Goal: Task Accomplishment & Management: Manage account settings

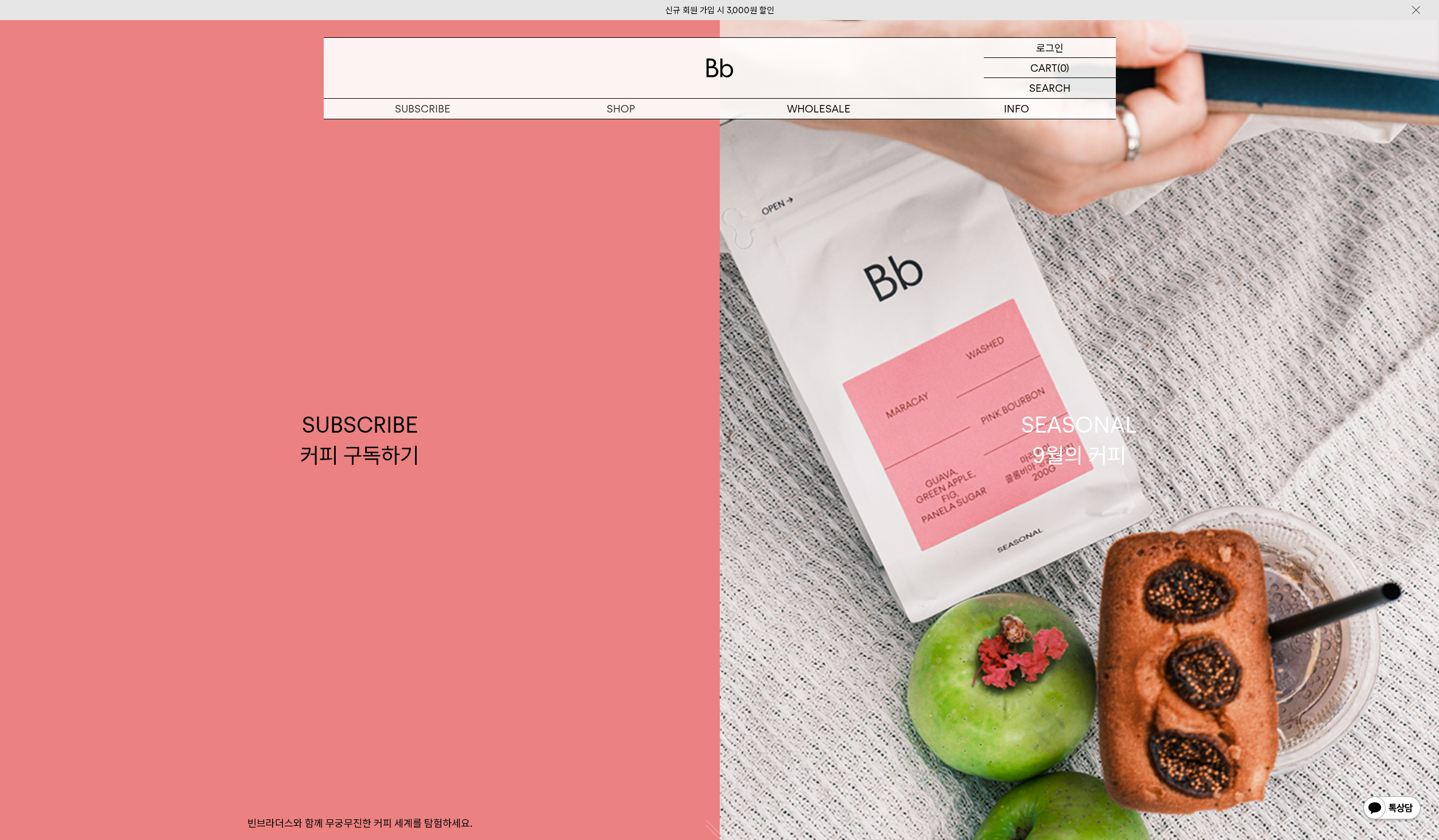
click at [1045, 50] on p "로그인" at bounding box center [1050, 48] width 28 height 19
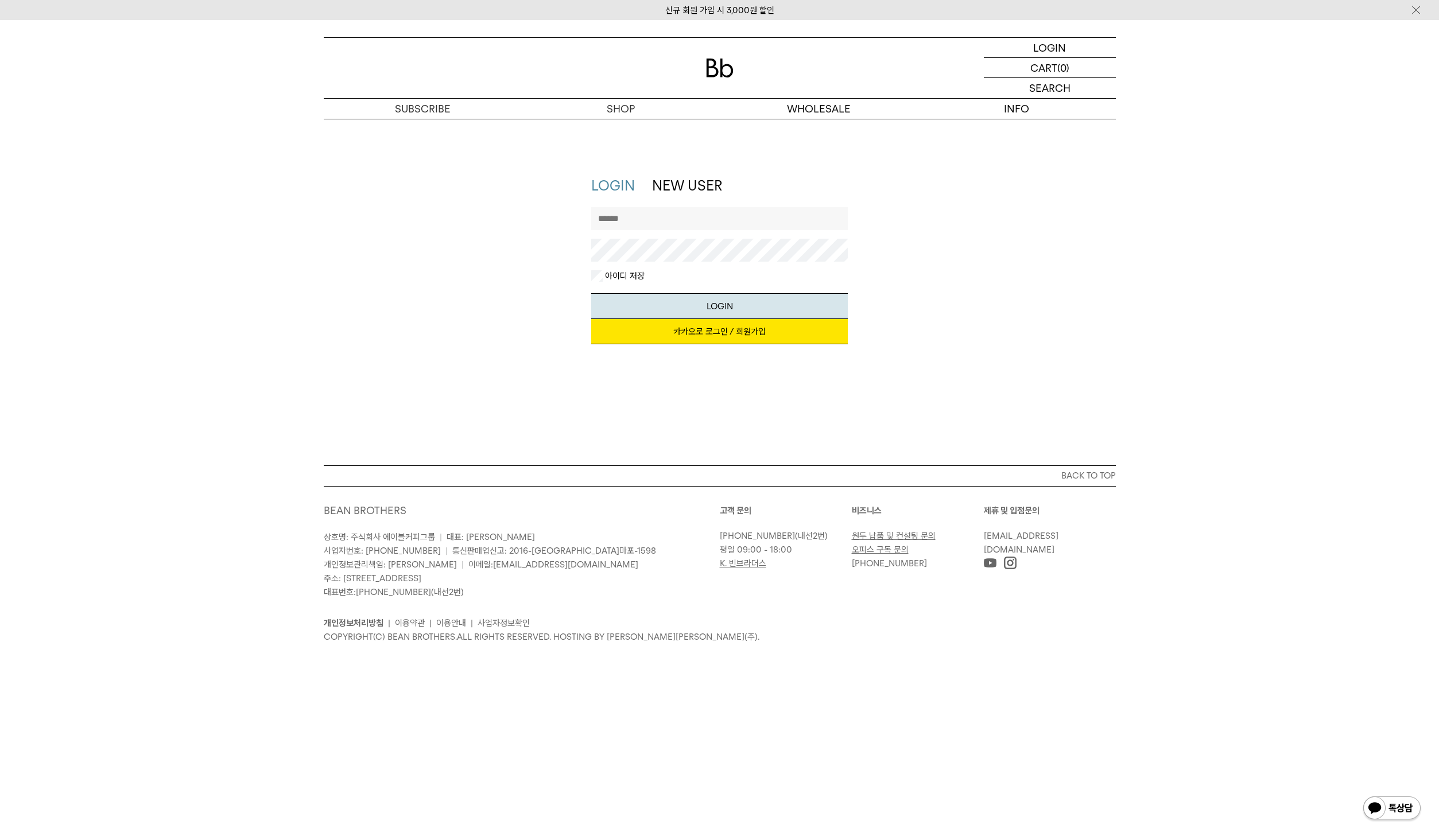
click at [753, 328] on link "카카오로 로그인 / 회원가입" at bounding box center [719, 332] width 256 height 25
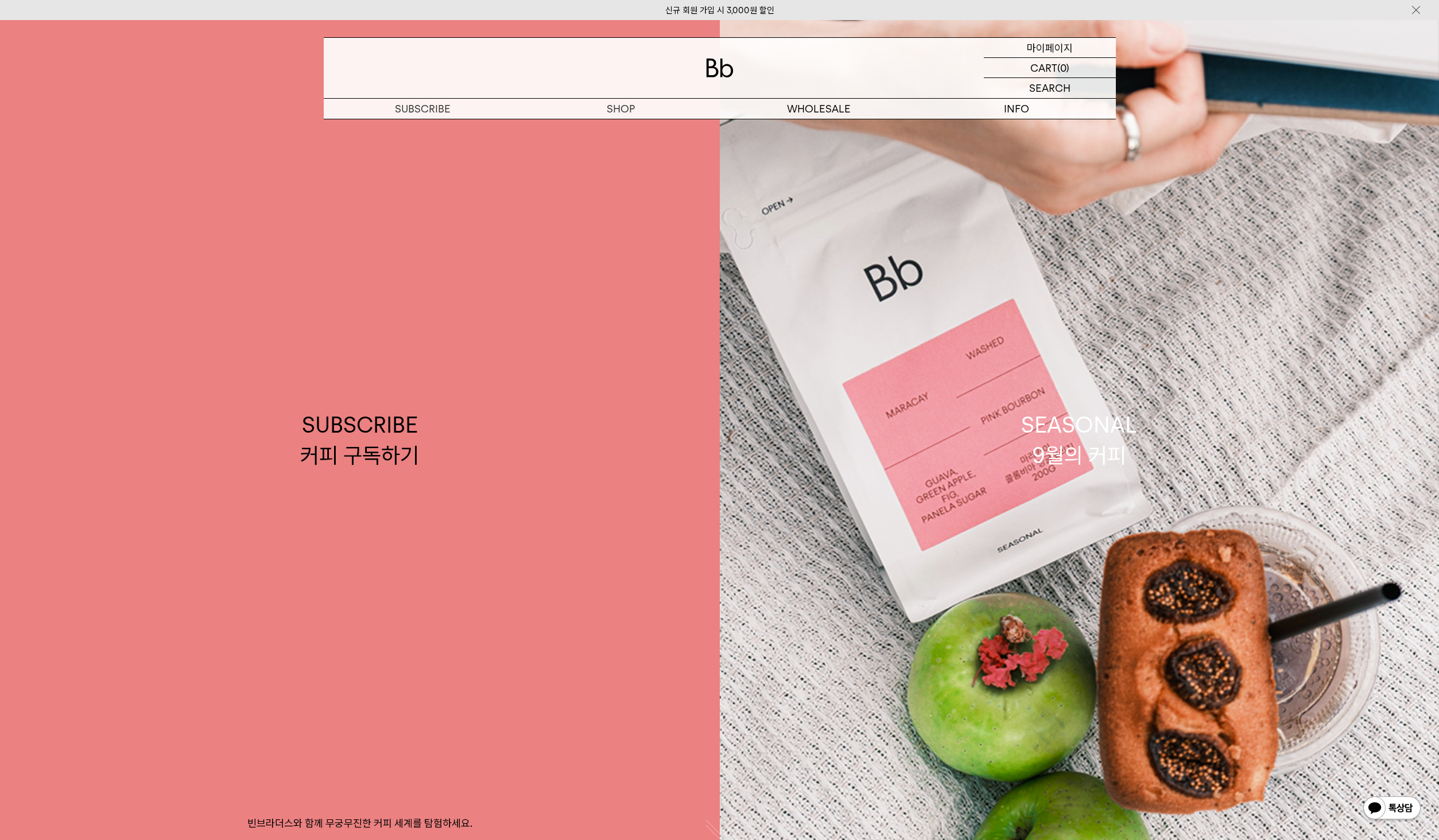
click at [1053, 49] on p "마이페이지" at bounding box center [1050, 48] width 46 height 19
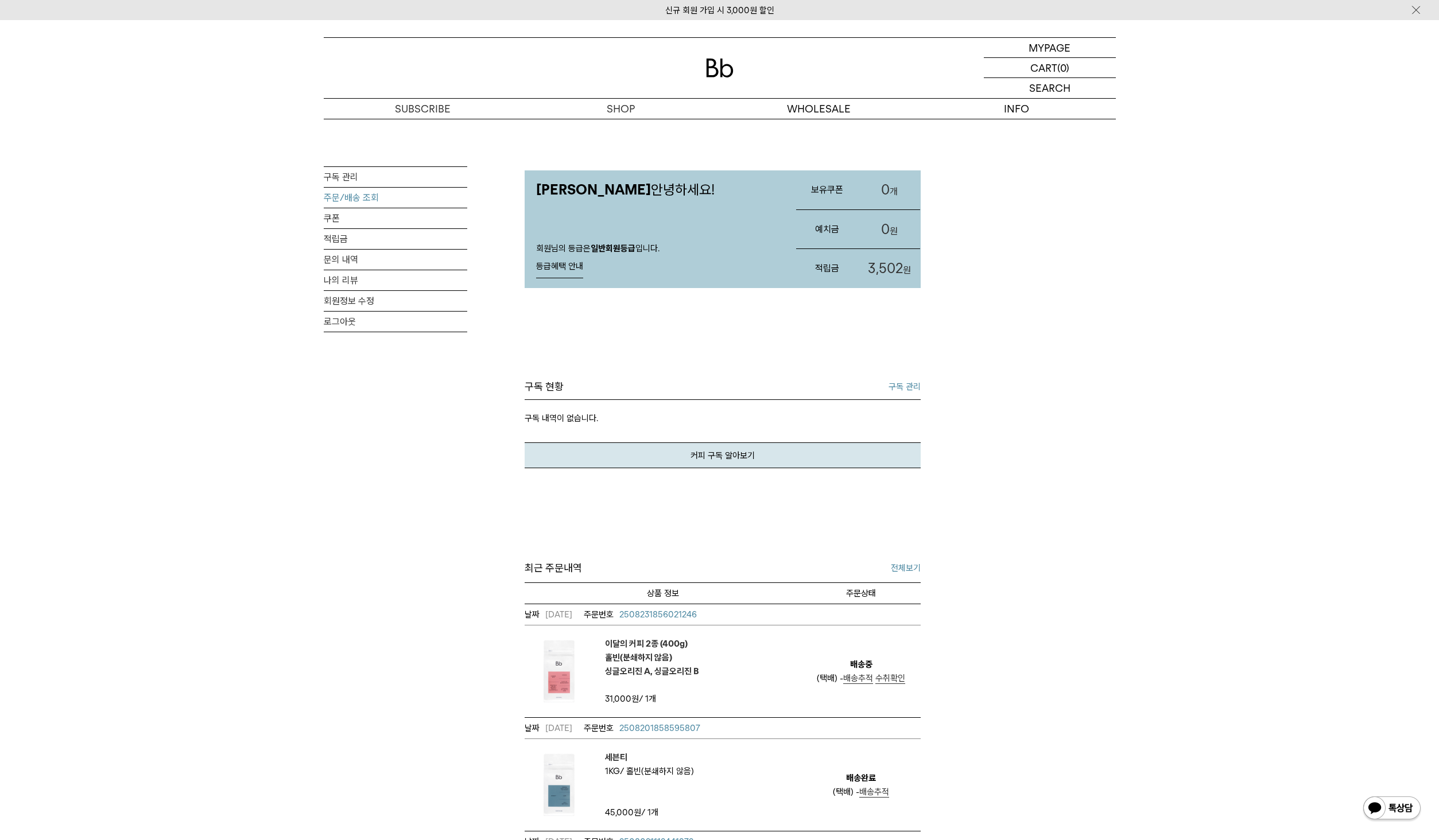
click at [348, 193] on link "주문/배송 조회" at bounding box center [395, 197] width 143 height 20
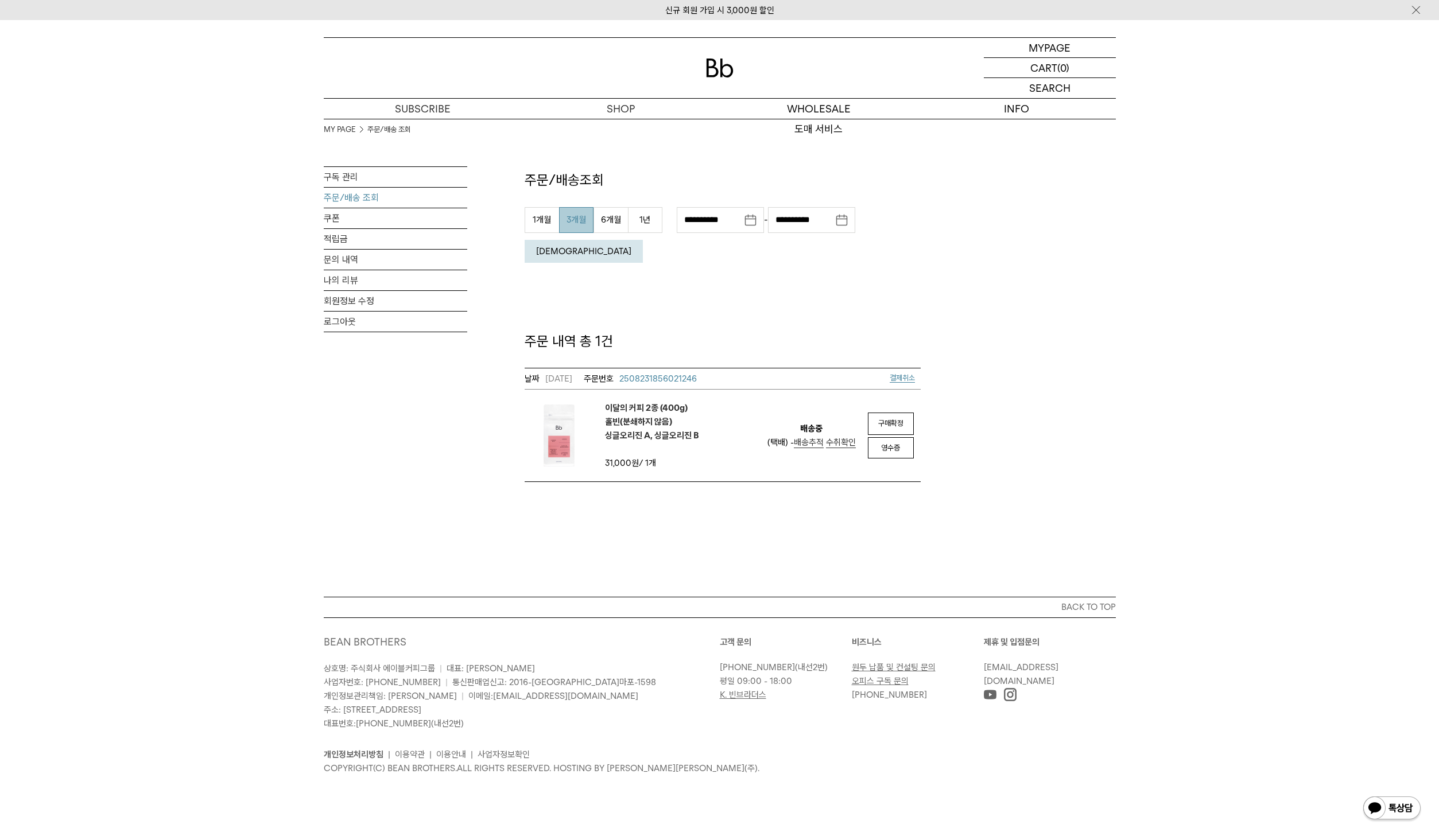
click at [572, 215] on button "3개월" at bounding box center [576, 220] width 34 height 26
type input "**********"
click at [643, 240] on button "조회" at bounding box center [584, 252] width 118 height 23
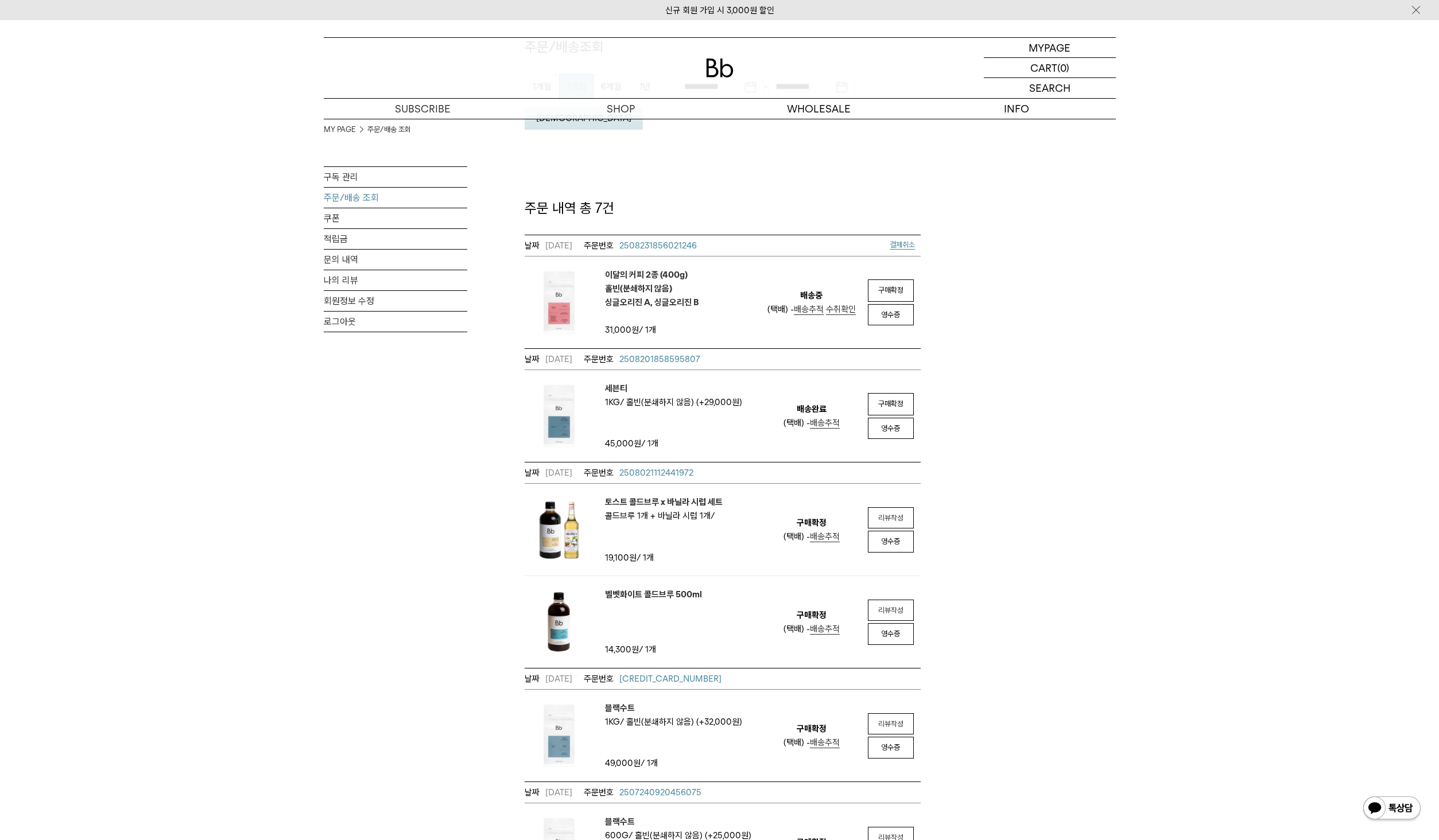
scroll to position [238, 0]
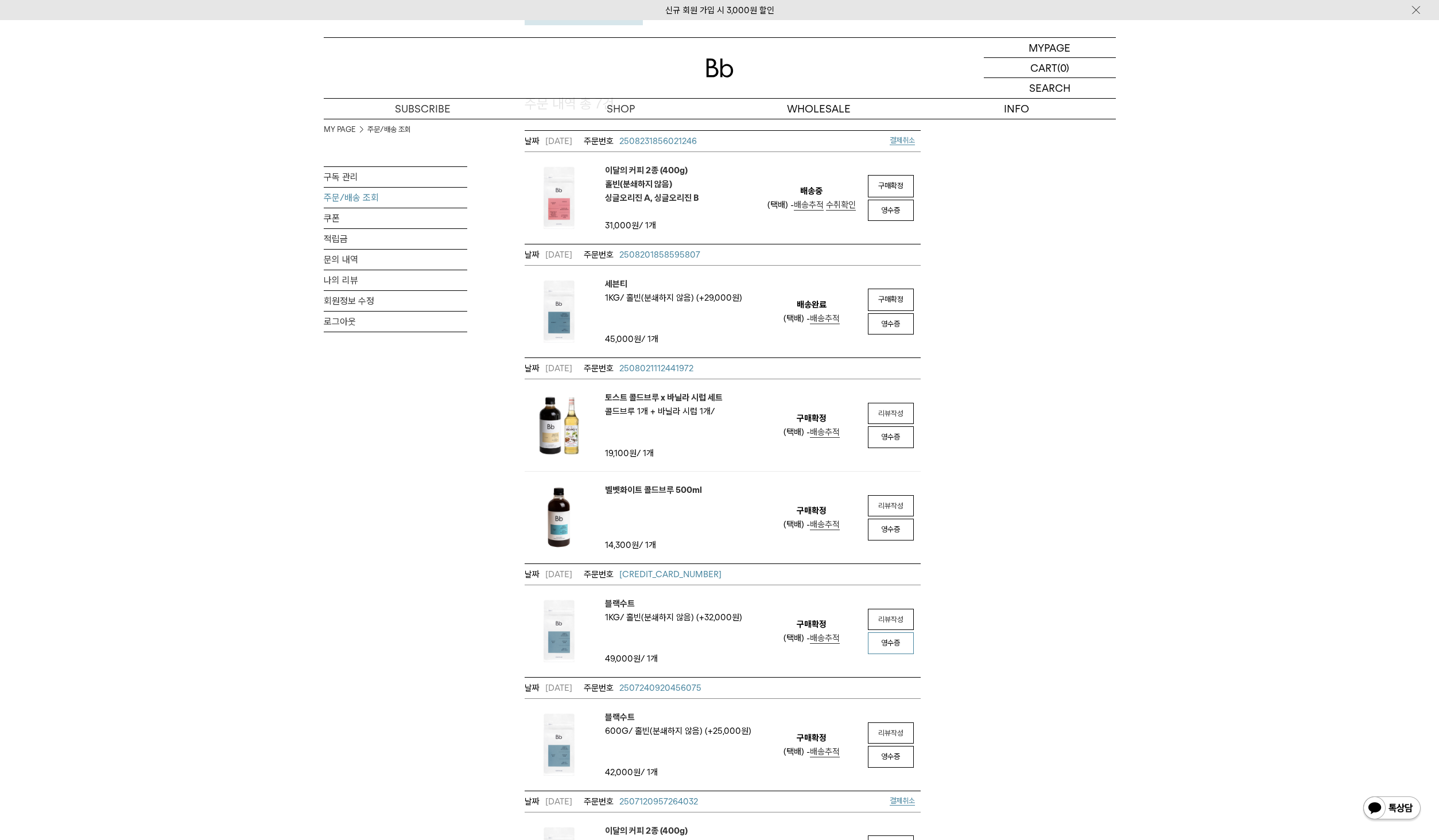
click at [892, 638] on span "영수증" at bounding box center [890, 643] width 19 height 8
click at [1189, 274] on div "MY PAGE 주문/배송 조회 구독 관리 주문/배송 조회 쿠폰 적립금 문의 내역 나의 리뷰 회원정보 수정 로그아웃 주문/배송조회 1개월 3개월…" at bounding box center [719, 450] width 1439 height 1137
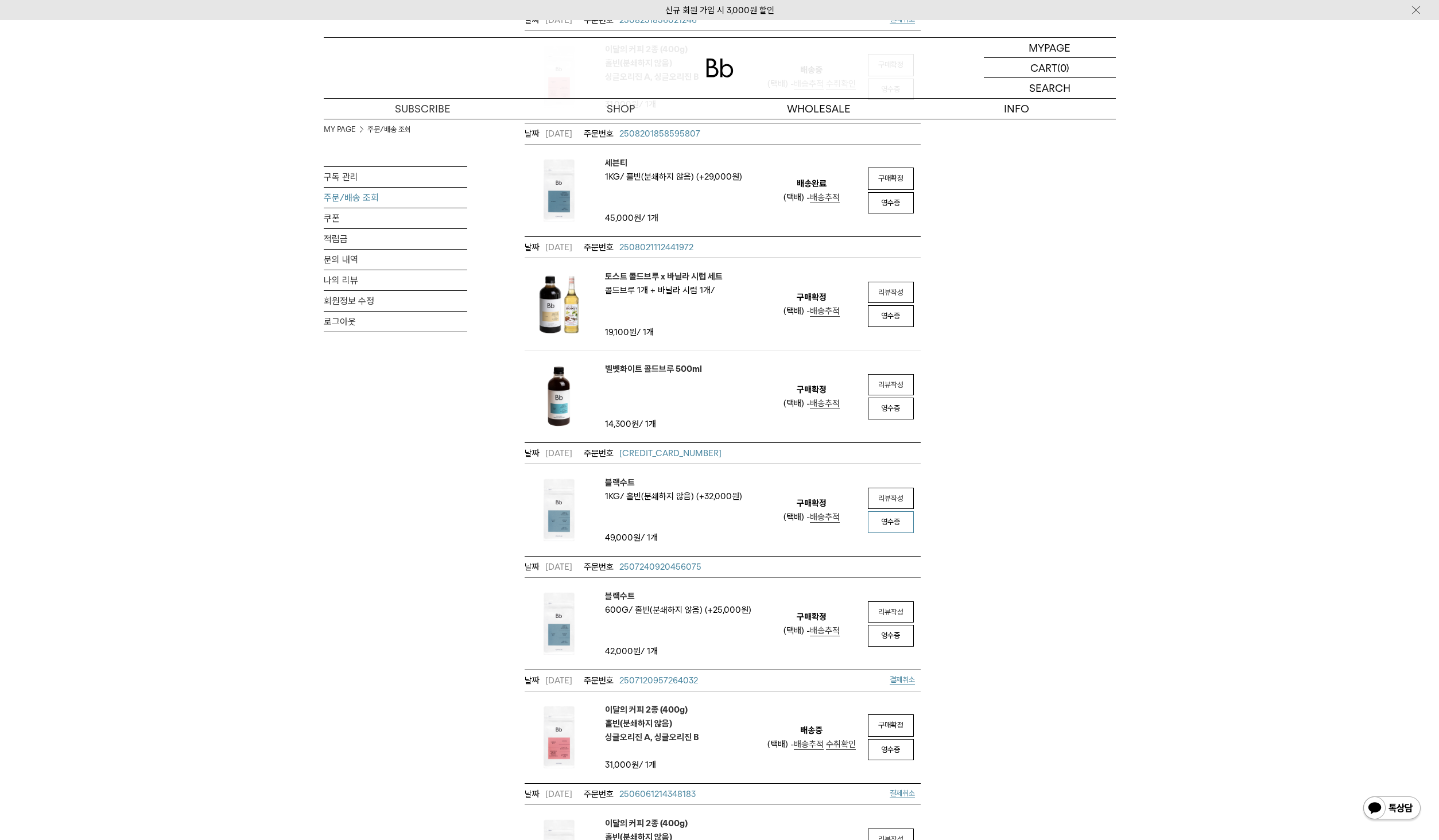
click at [891, 517] on span "영수증" at bounding box center [890, 522] width 19 height 8
click at [676, 448] on span "[CREDIT_CARD_NUMBER]" at bounding box center [670, 453] width 102 height 10
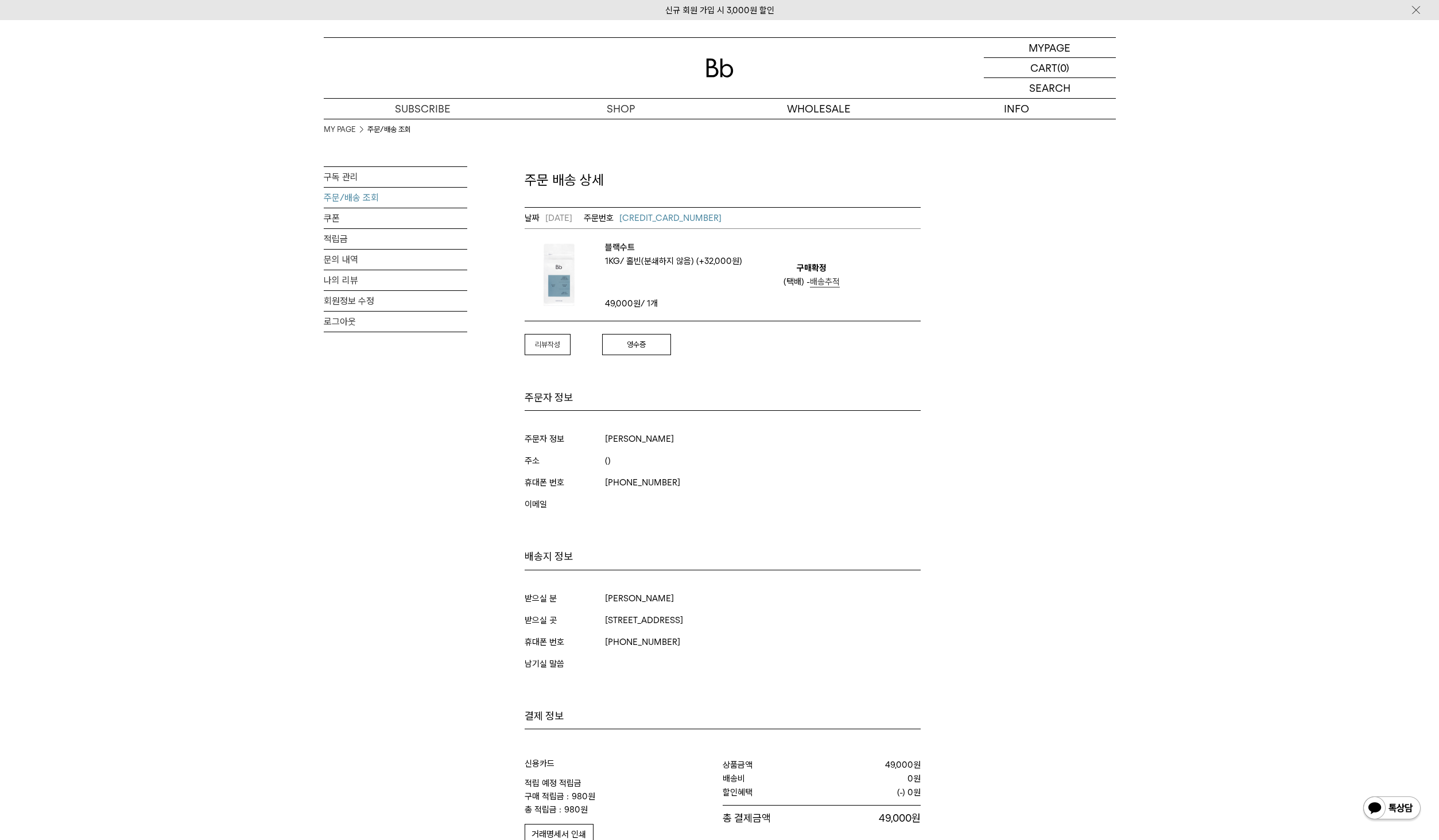
scroll to position [295, 0]
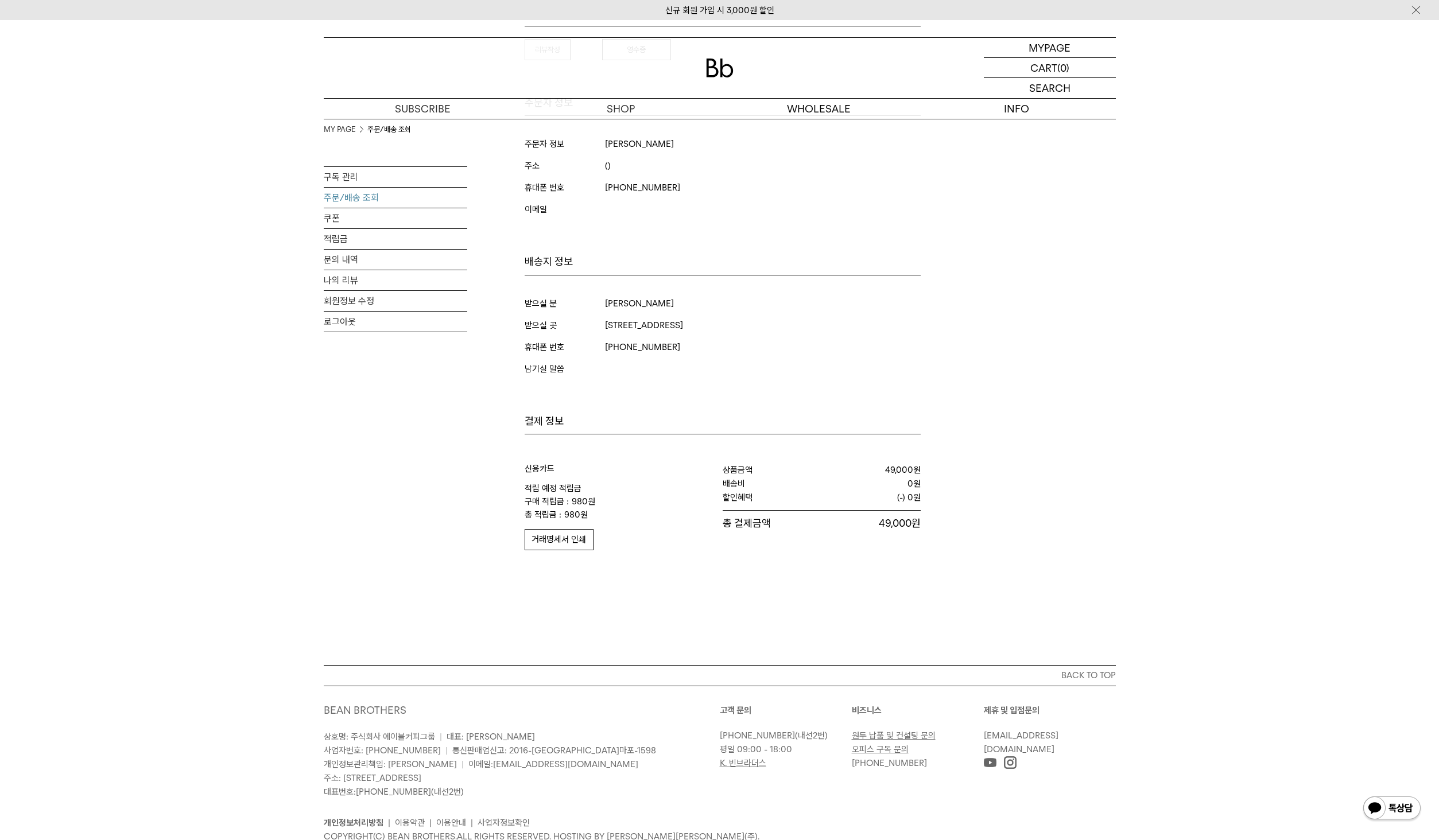
click at [577, 533] on button "거래명세서 인쇄" at bounding box center [559, 539] width 69 height 21
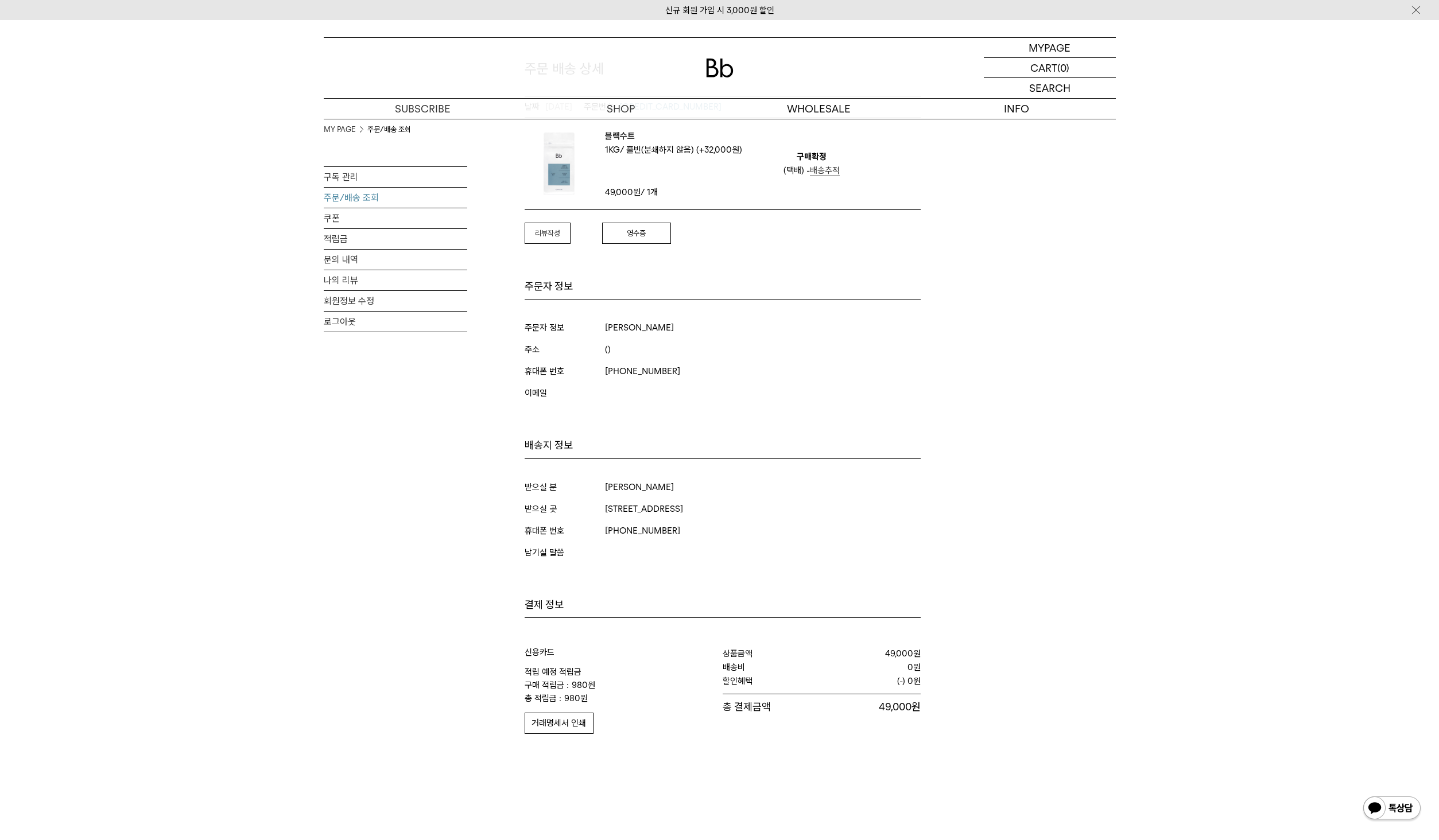
scroll to position [104, 0]
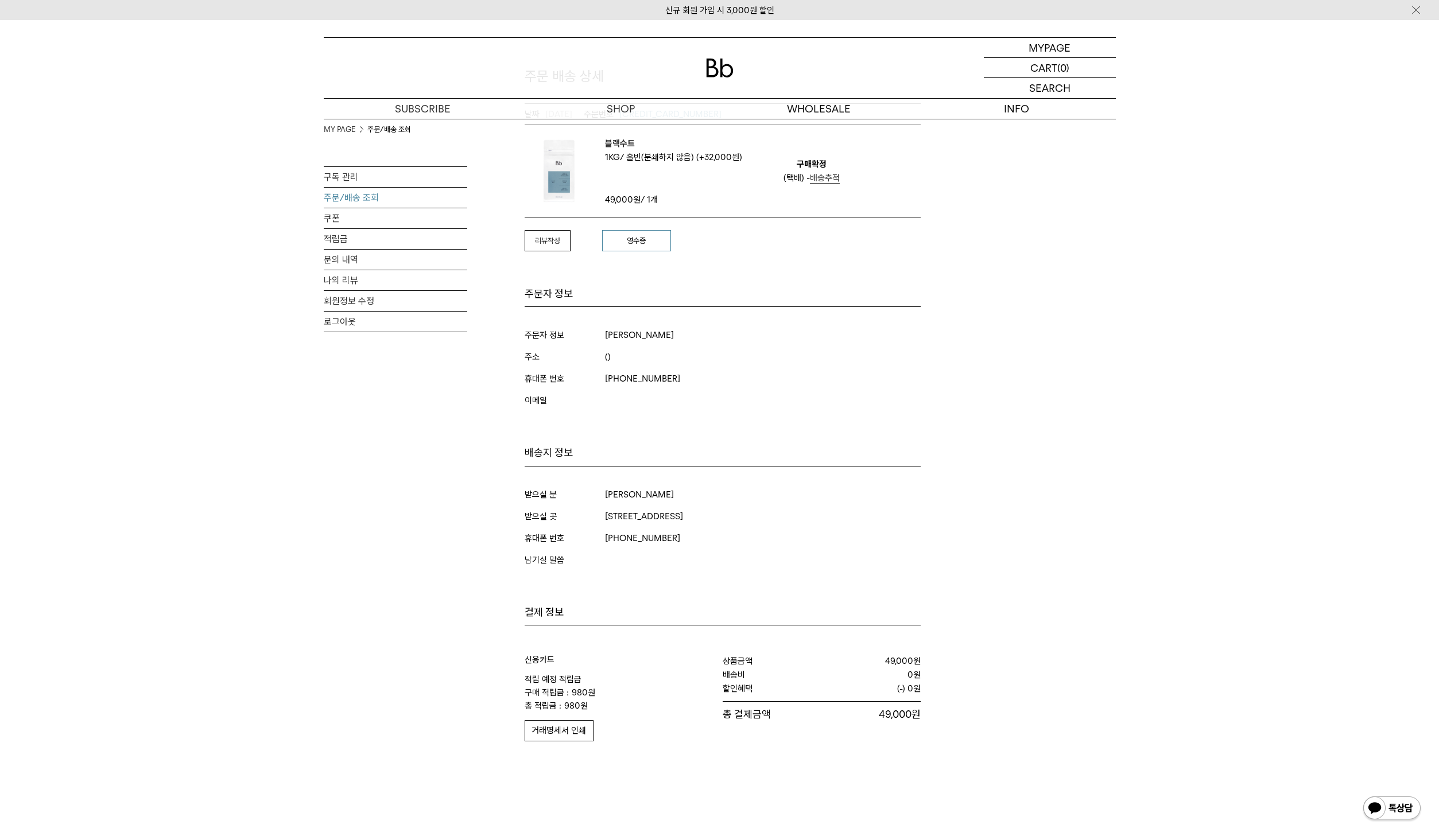
click at [657, 247] on link "영수증" at bounding box center [636, 241] width 69 height 22
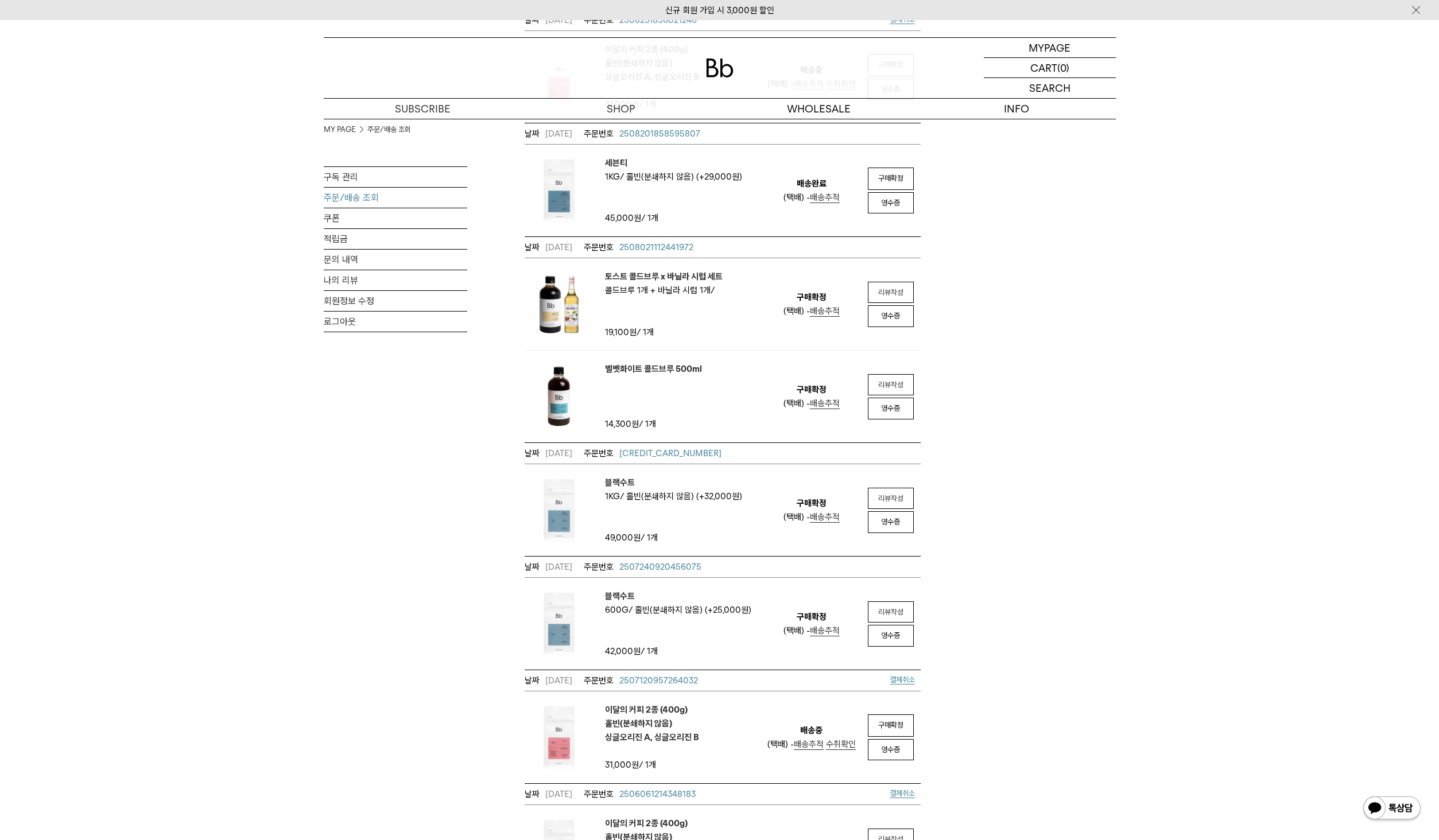
scroll to position [115, 0]
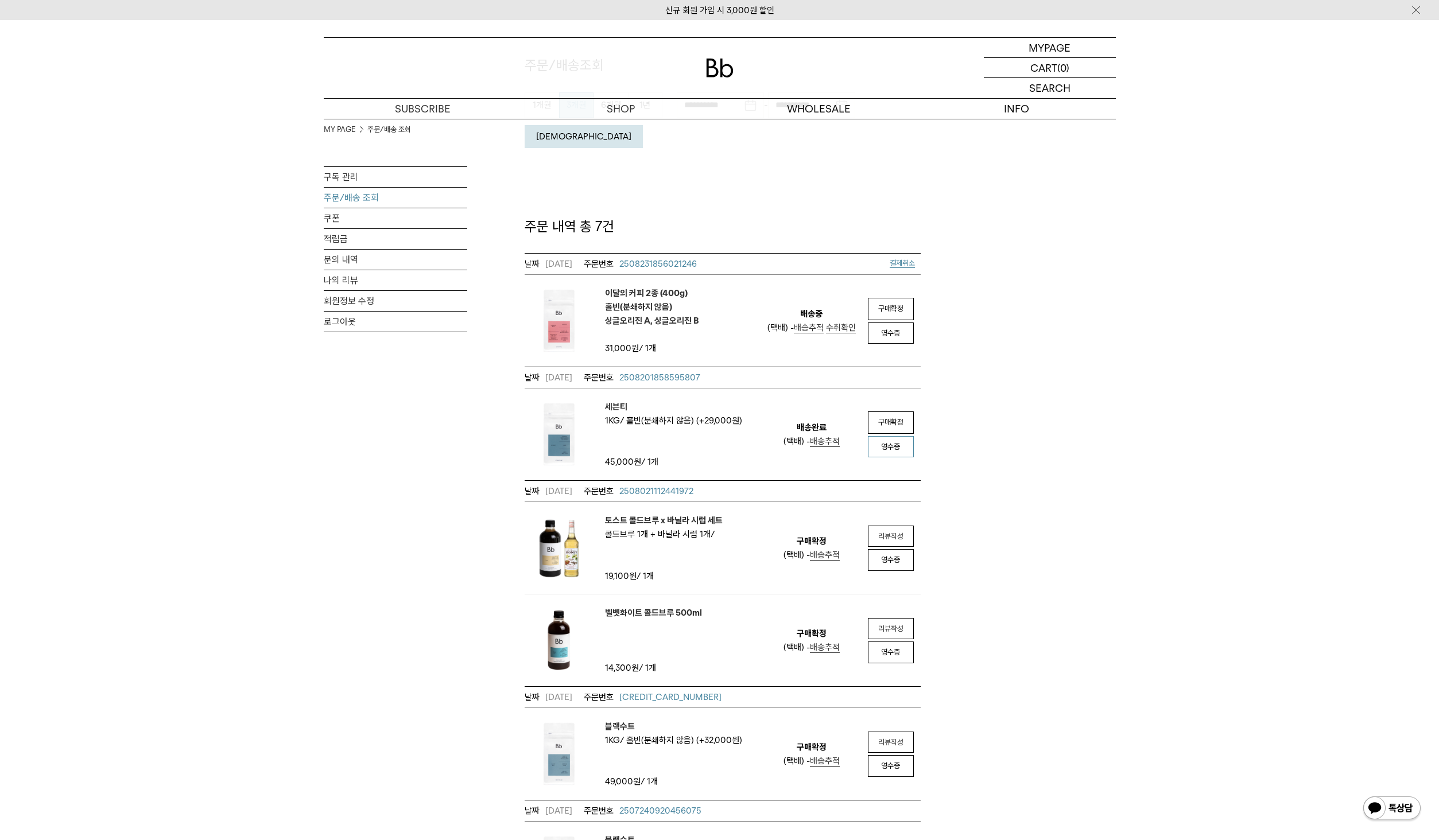
click at [896, 442] on span "영수증" at bounding box center [890, 446] width 19 height 8
